Goal: Information Seeking & Learning: Learn about a topic

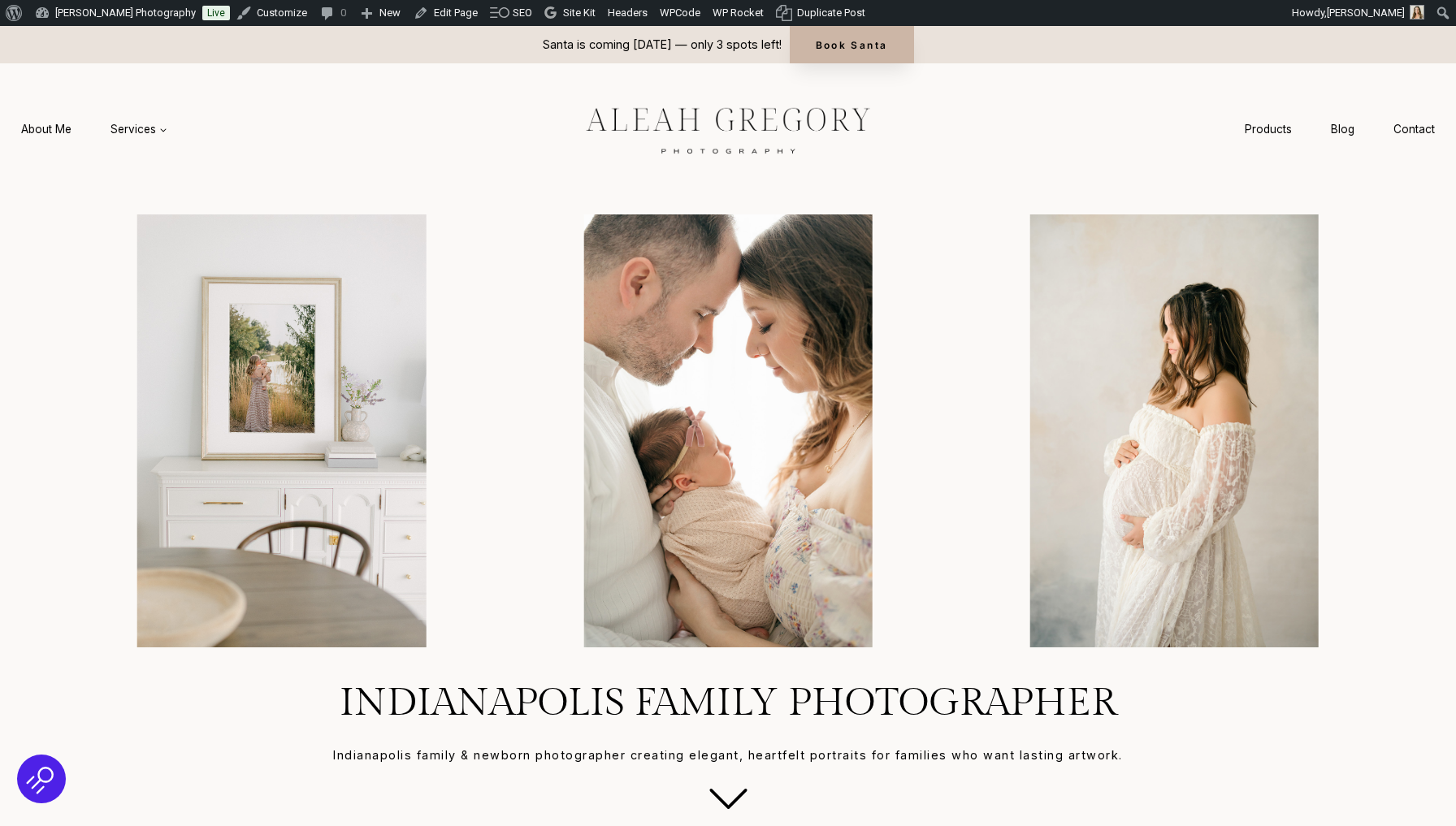
click at [847, 44] on link "Book Santa" at bounding box center [852, 44] width 125 height 37
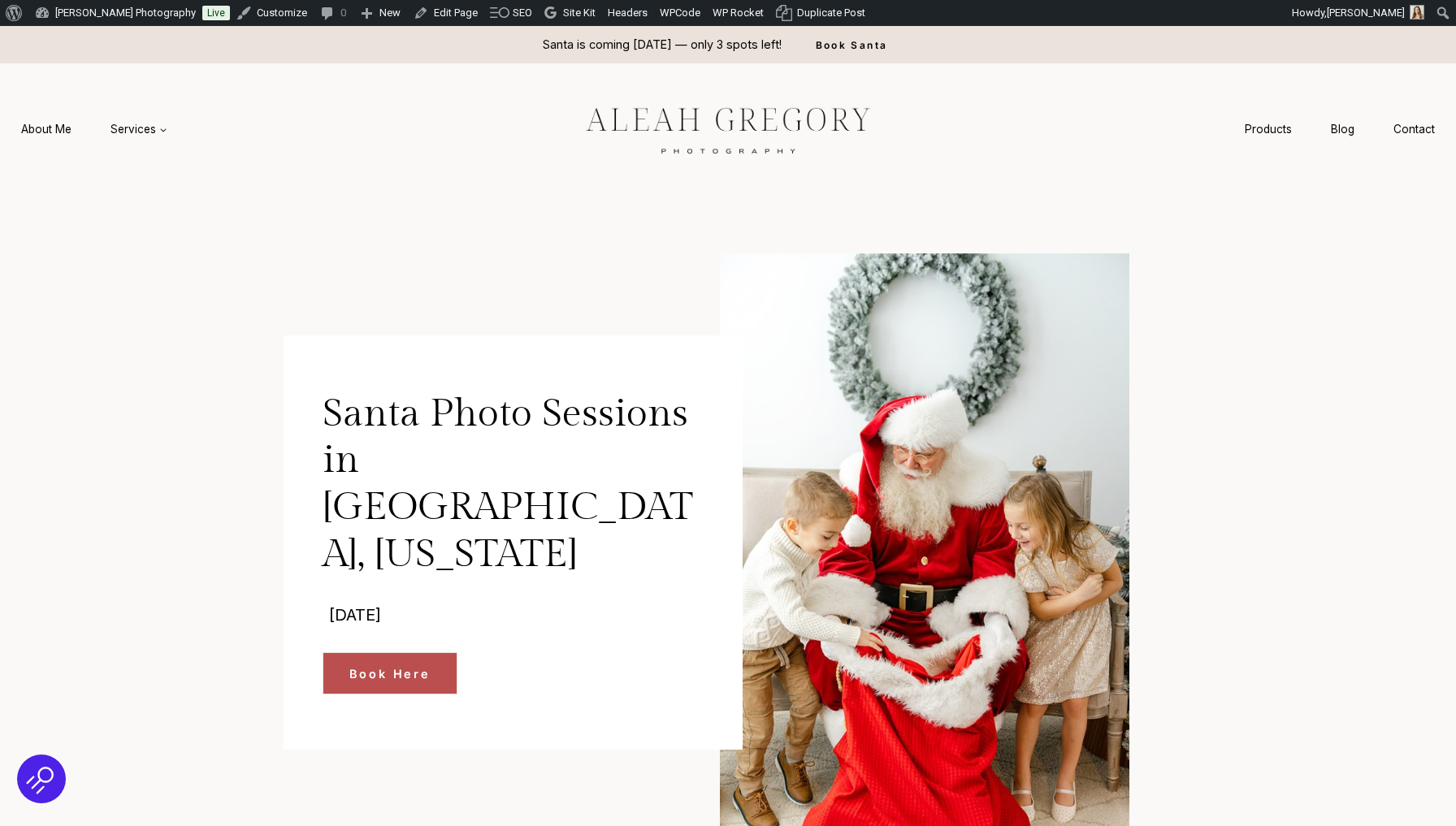
click at [690, 105] on img at bounding box center [728, 129] width 366 height 68
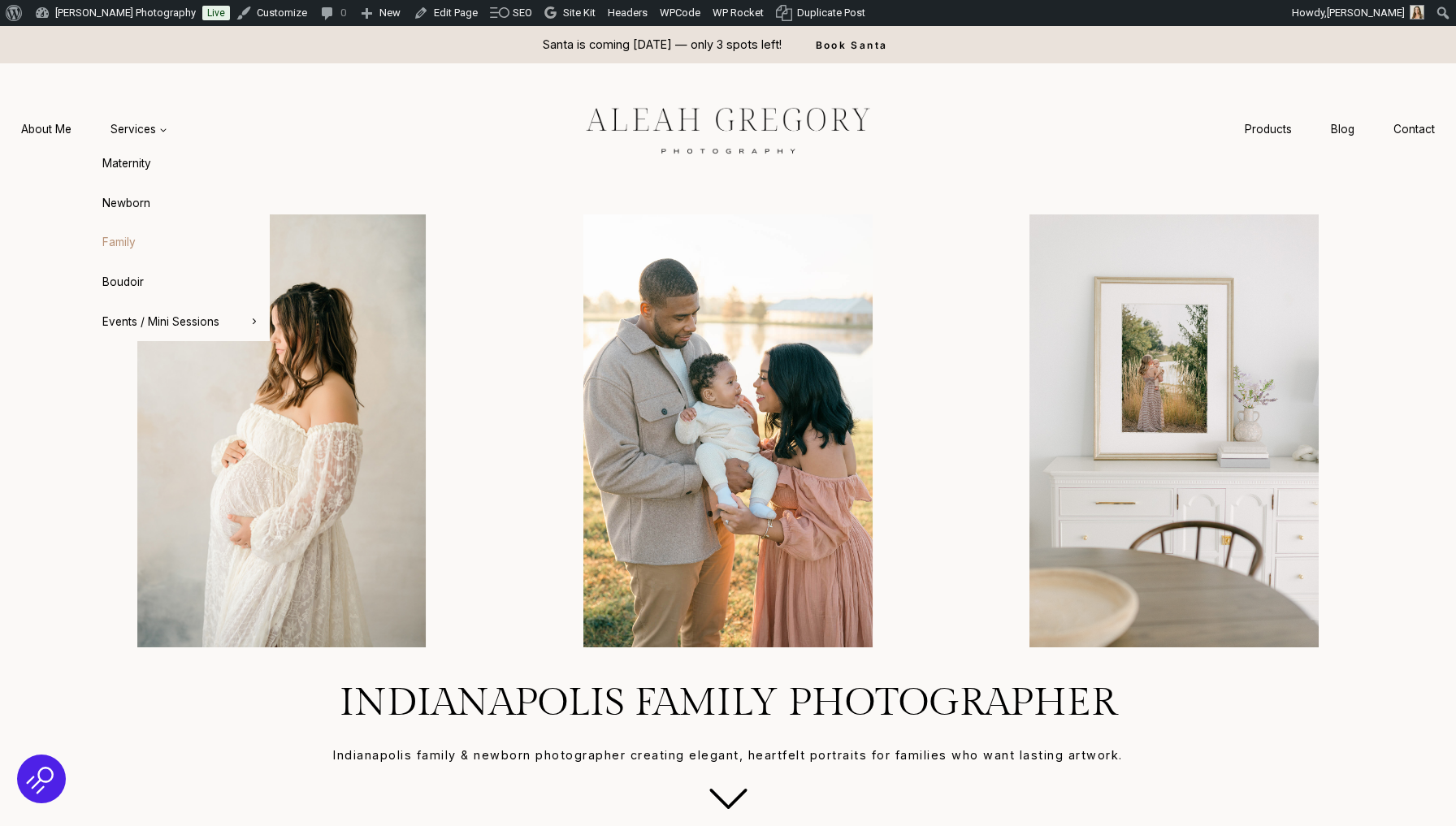
click at [144, 238] on link "Family" at bounding box center [180, 243] width 179 height 39
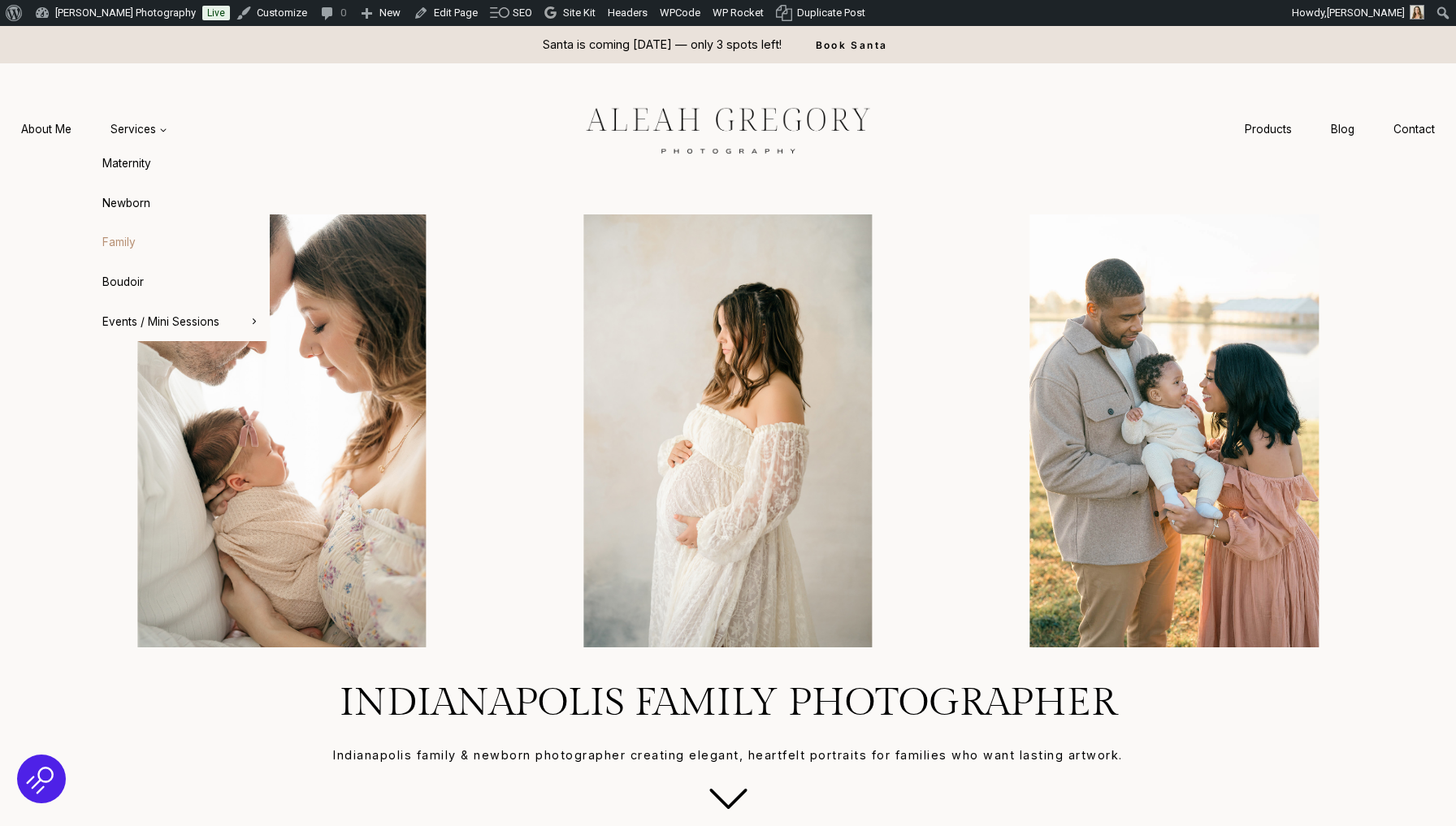
click at [123, 250] on link "Family" at bounding box center [180, 243] width 179 height 39
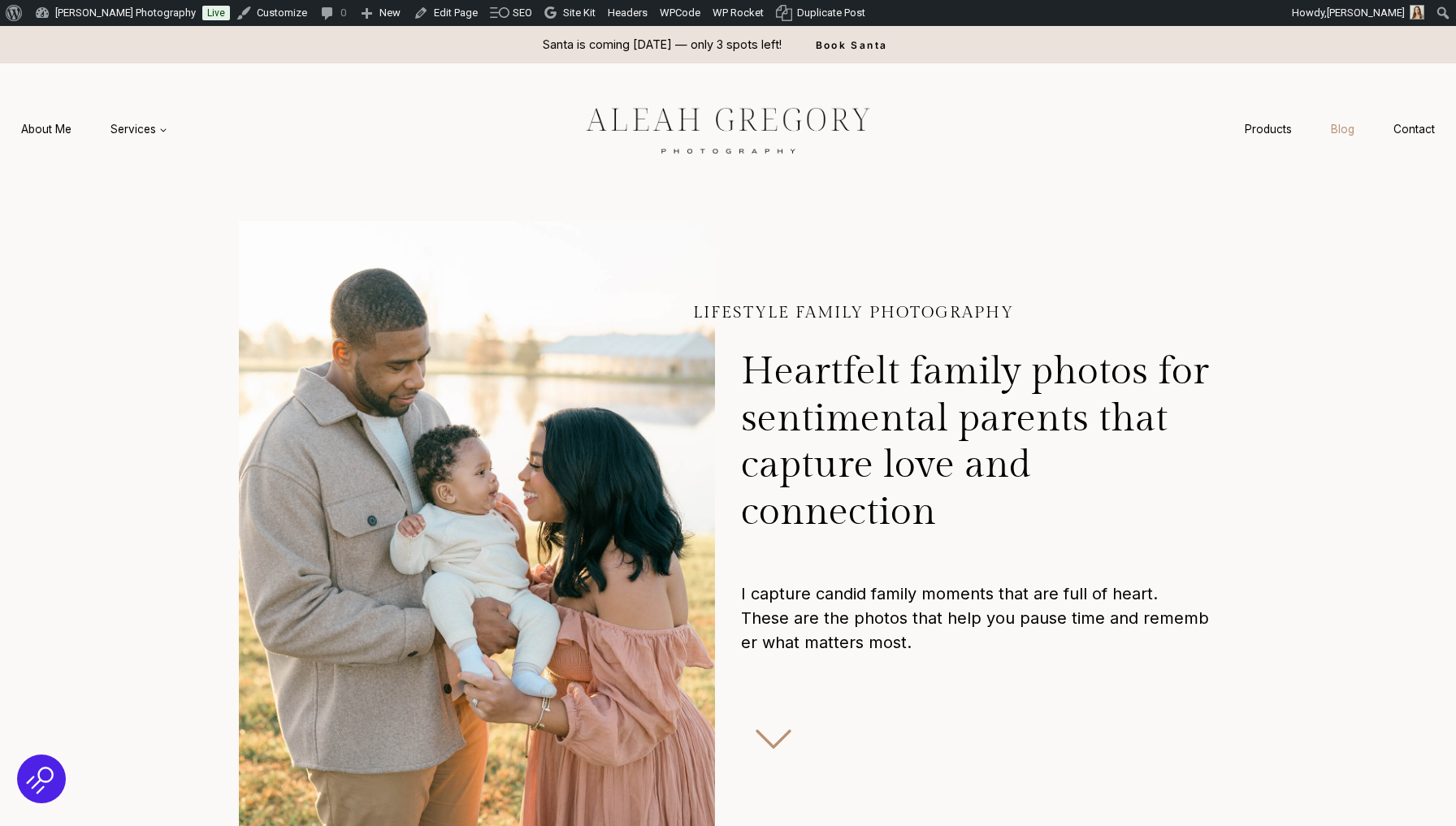
click at [1340, 123] on link "Blog" at bounding box center [1342, 130] width 62 height 30
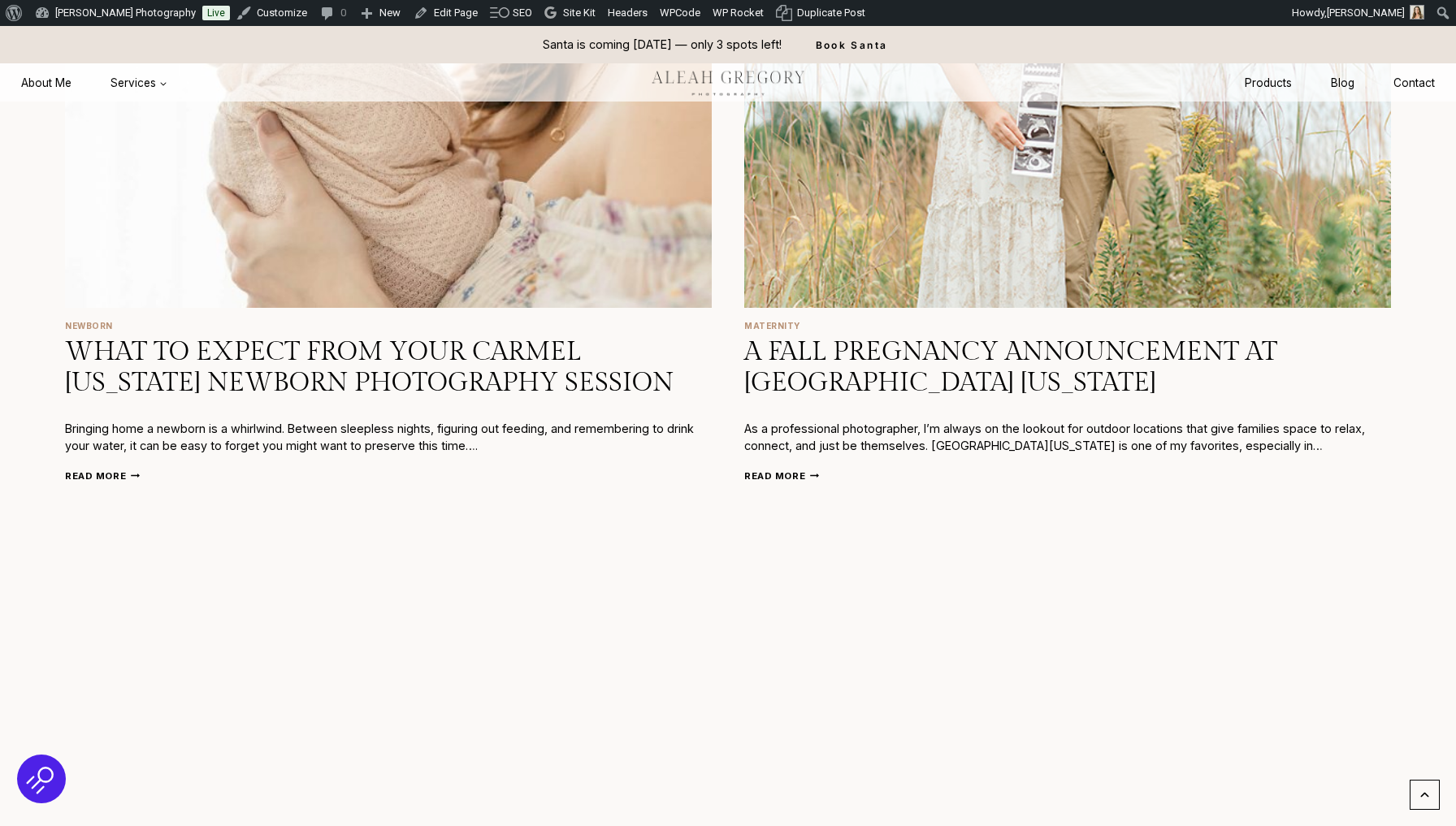
scroll to position [1999, 0]
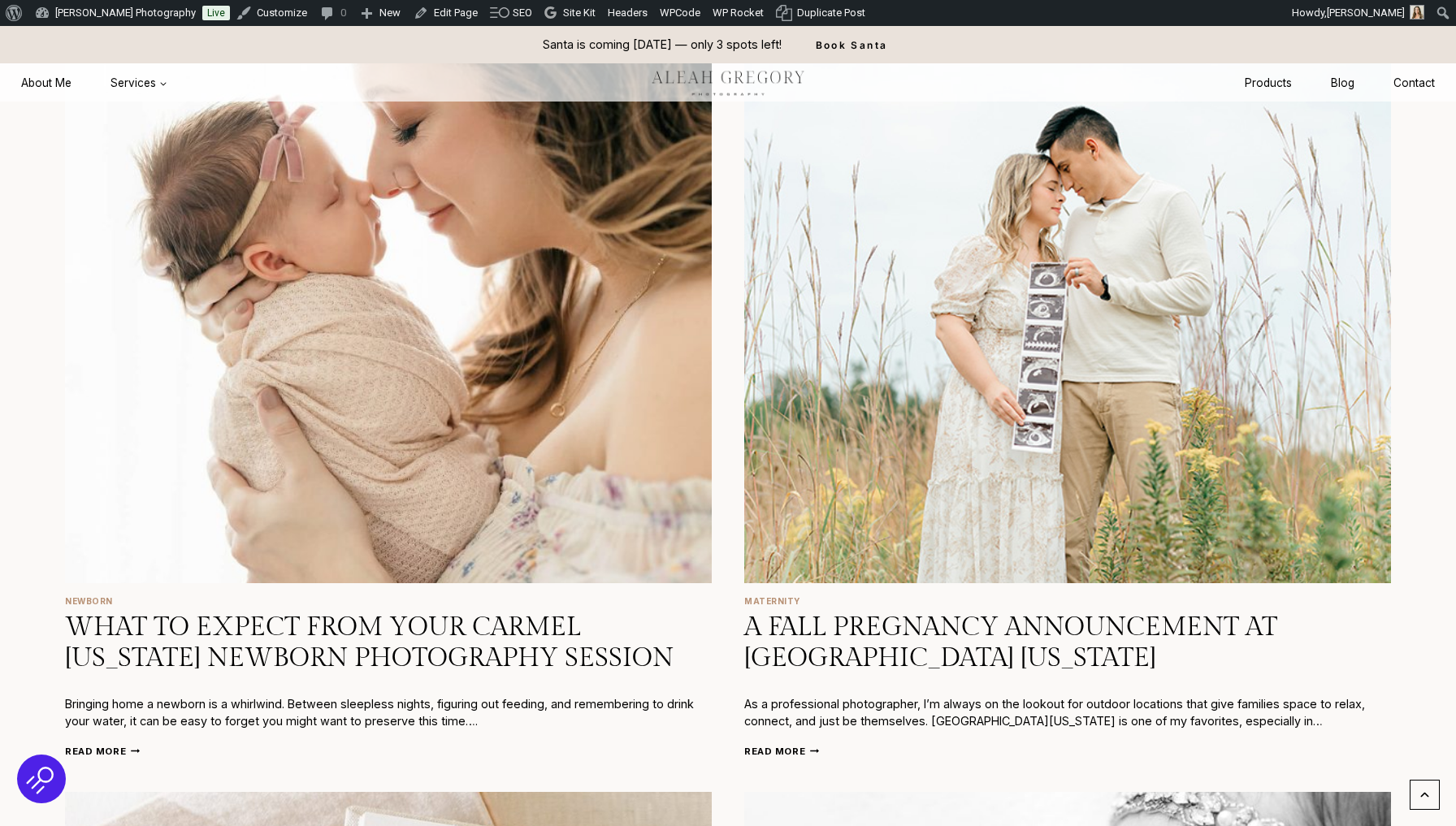
click at [1029, 369] on img "A Fall Pregnancy Announcement at West Park Carmel Indiana" at bounding box center [1067, 260] width 647 height 647
click at [395, 400] on img "What to Expect from Your Carmel Indiana Newborn Photography Session" at bounding box center [388, 260] width 647 height 647
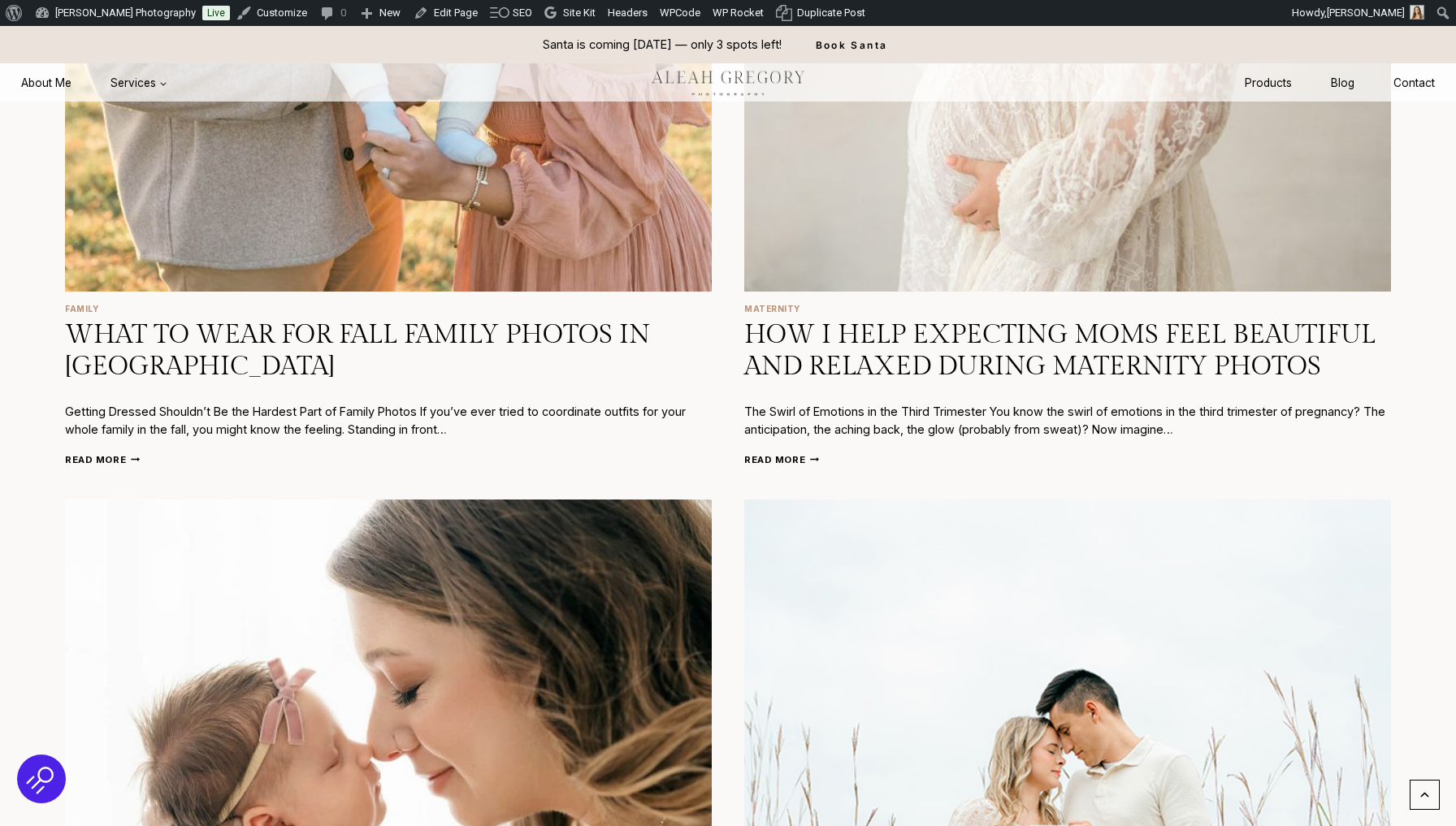
scroll to position [1258, 0]
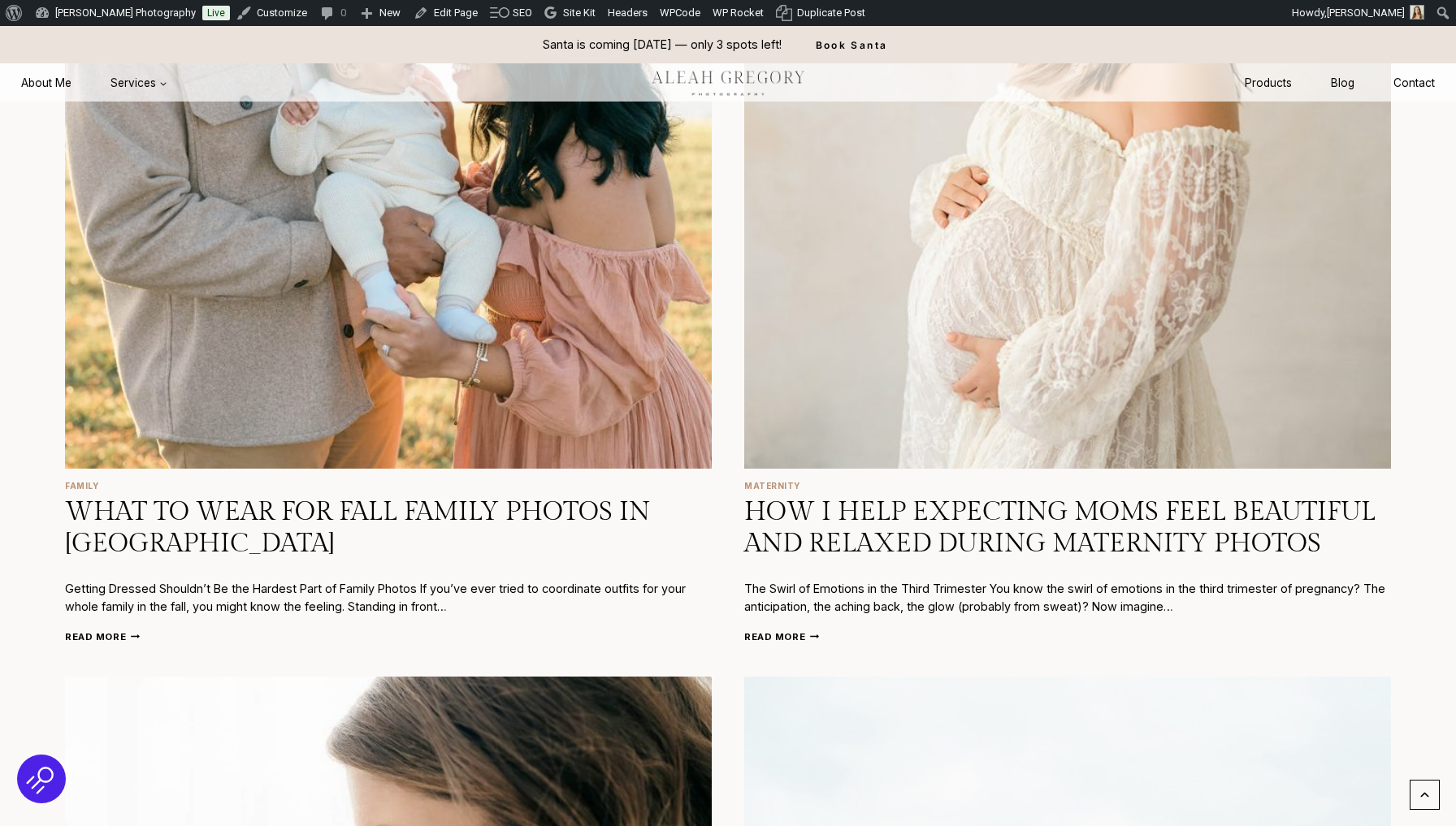
click at [979, 321] on img "How I Help Expecting Moms Feel Beautiful and Relaxed During Maternity Photos" at bounding box center [1067, 145] width 647 height 647
click at [461, 291] on img "What to Wear for Fall Family Photos in Indianapolis" at bounding box center [388, 145] width 647 height 647
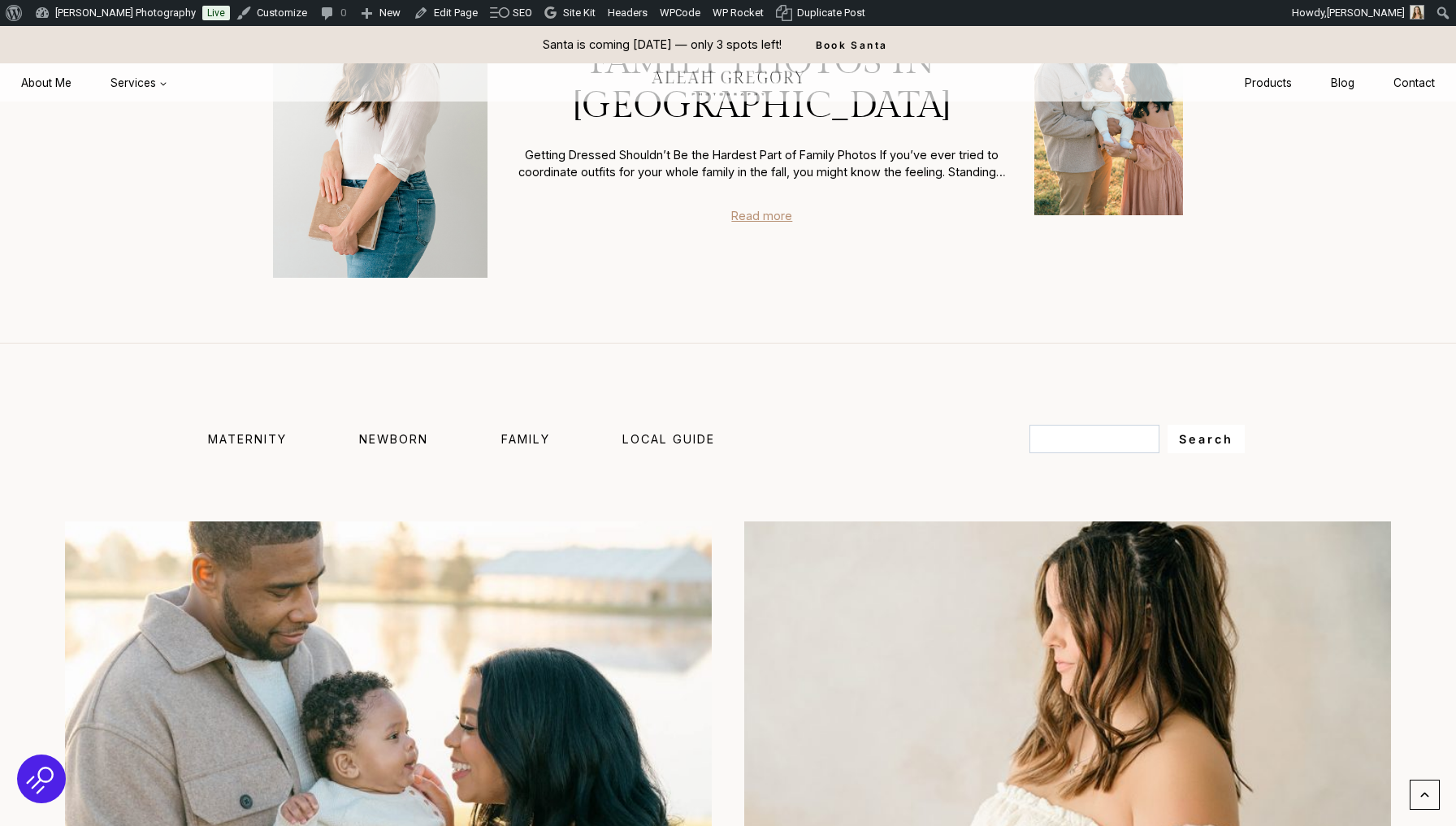
scroll to position [558, 0]
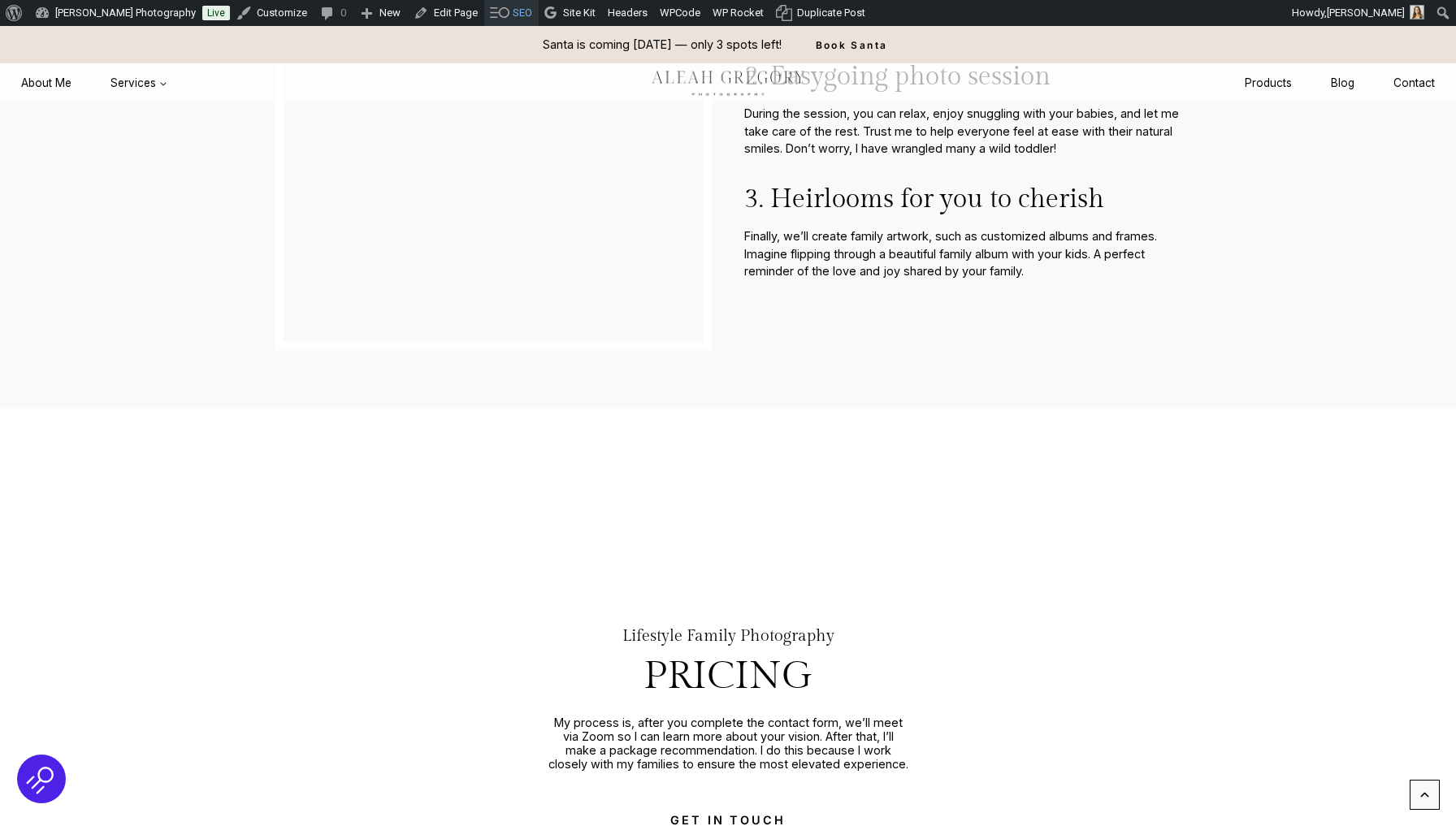
scroll to position [4019, 0]
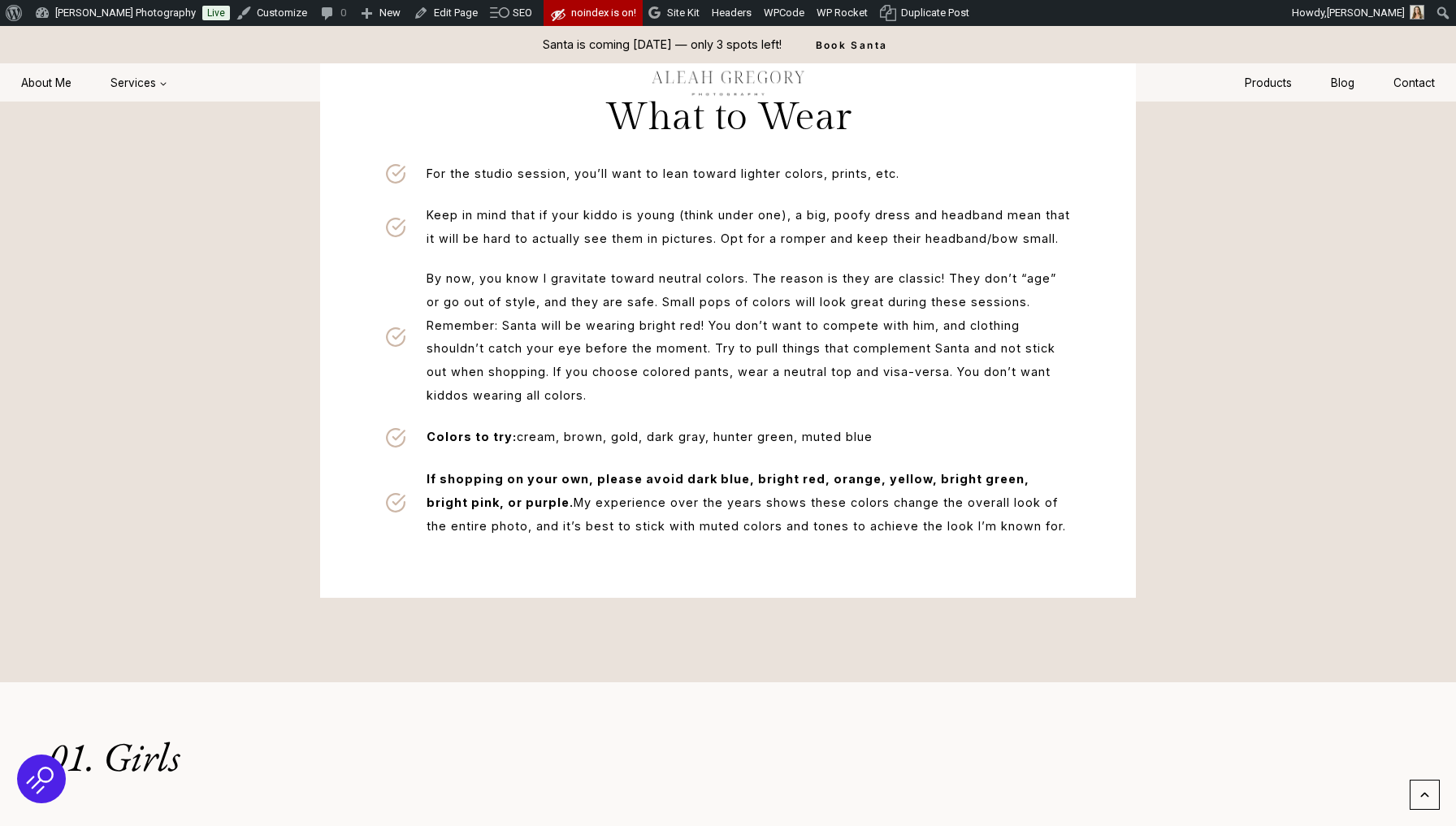
scroll to position [1119, 0]
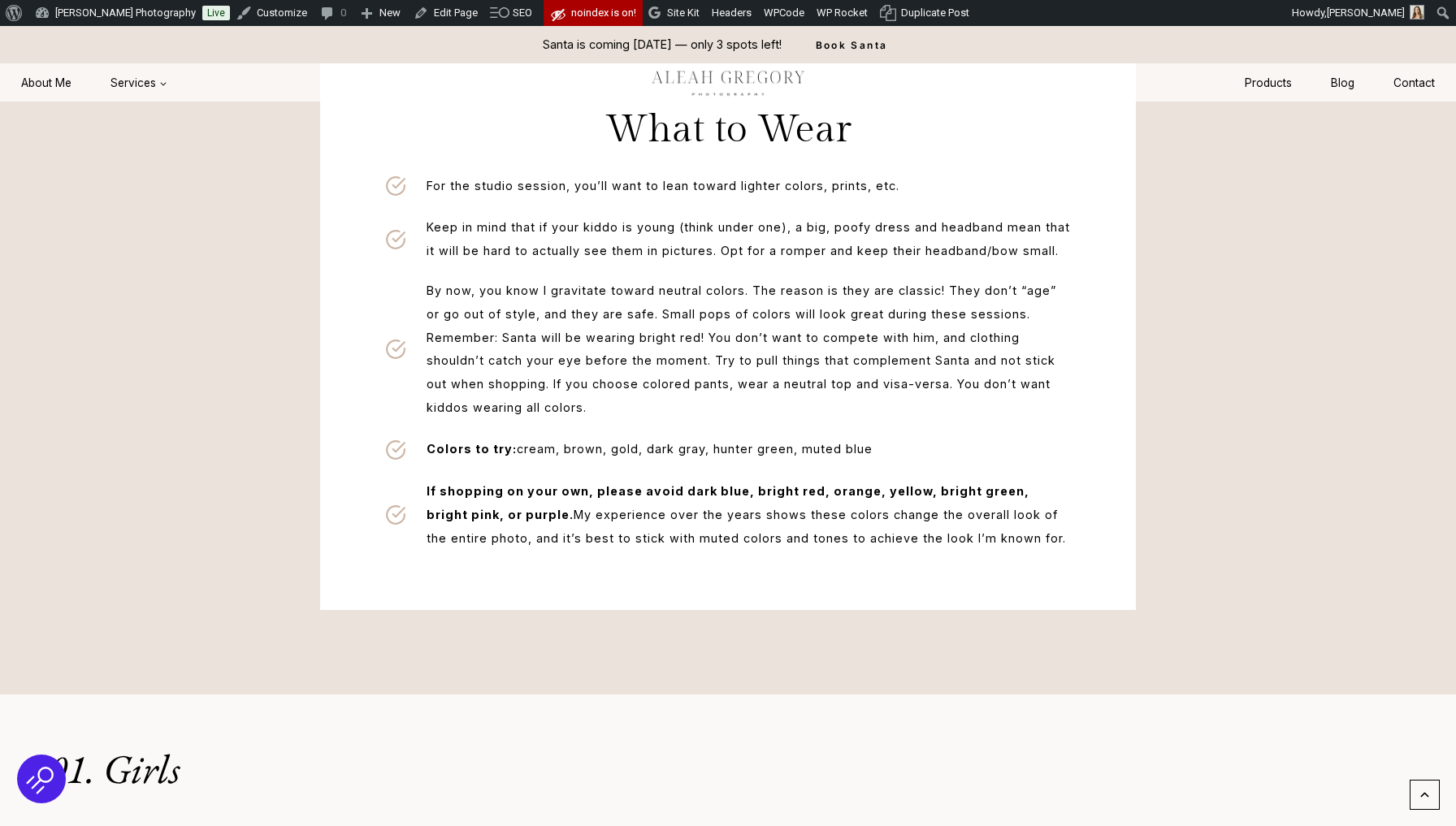
click at [721, 420] on span "By now, you know I gravitate toward neutral colors. The reason is they are clas…" at bounding box center [748, 349] width 644 height 140
click at [892, 417] on span "By now, you know I gravitate toward neutral colors. The reason is they are clas…" at bounding box center [748, 349] width 644 height 140
click at [925, 396] on span "By now, you know I gravitate toward neutral colors. The reason is they are clas…" at bounding box center [748, 349] width 644 height 140
click at [958, 404] on span "By now, you know I gravitate toward neutral colors. The reason is they are clas…" at bounding box center [748, 349] width 644 height 140
